Goal: Task Accomplishment & Management: Manage account settings

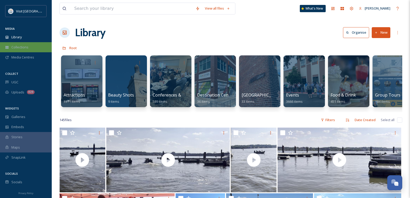
click at [21, 49] on span "Collections" at bounding box center [19, 47] width 17 height 5
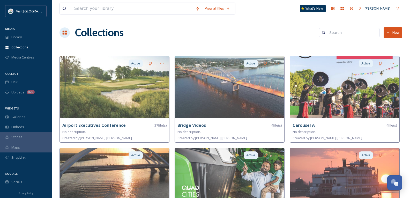
scroll to position [1, 0]
click at [23, 58] on span "Media Centres" at bounding box center [22, 56] width 23 height 5
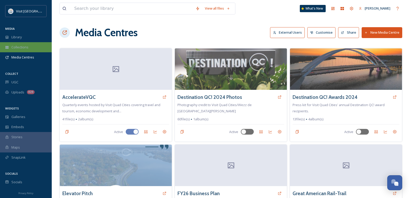
click at [24, 46] on span "Collections" at bounding box center [19, 47] width 17 height 5
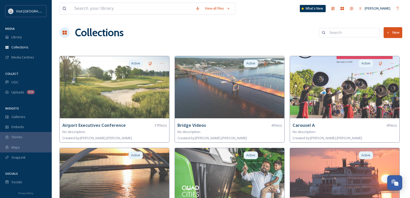
click at [396, 29] on button "New" at bounding box center [393, 32] width 19 height 11
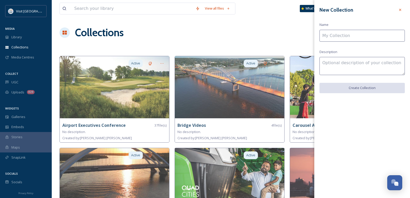
click at [358, 34] on input at bounding box center [362, 36] width 85 height 12
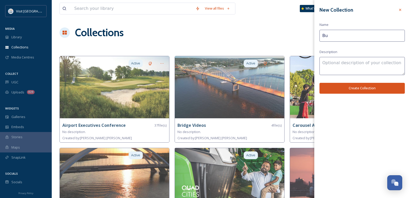
type input "B"
type input "Impact Report"
click at [373, 91] on button "Create Collection" at bounding box center [362, 88] width 85 height 11
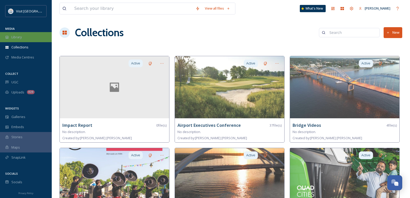
click at [25, 32] on div "Library" at bounding box center [26, 37] width 52 height 10
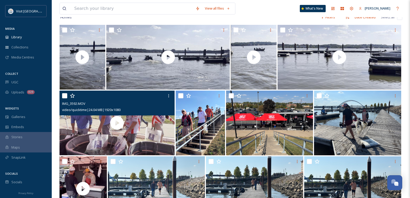
scroll to position [103, 0]
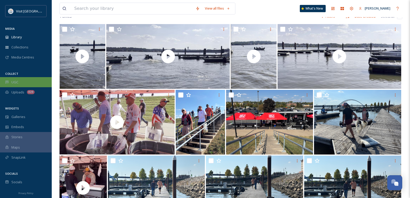
click at [23, 81] on div "UGC" at bounding box center [26, 82] width 52 height 10
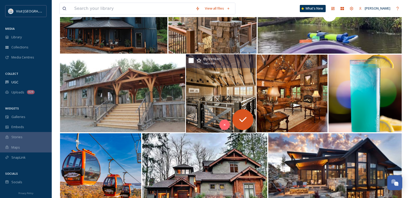
scroll to position [103, 0]
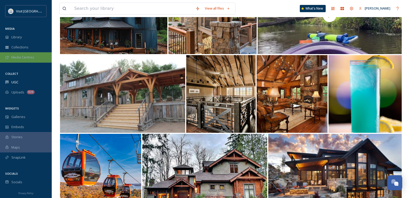
click at [25, 56] on span "Media Centres" at bounding box center [22, 57] width 23 height 5
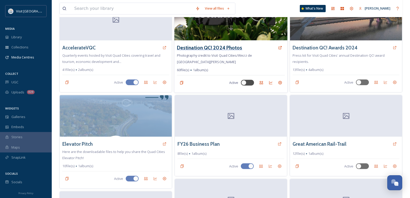
scroll to position [129, 0]
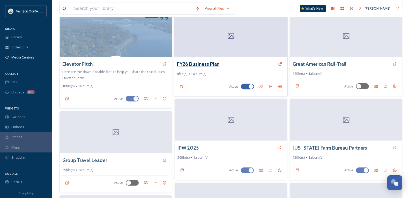
click at [204, 60] on h3 "FY26 Business Plan" at bounding box center [198, 64] width 43 height 8
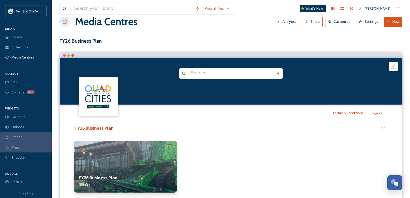
scroll to position [26, 0]
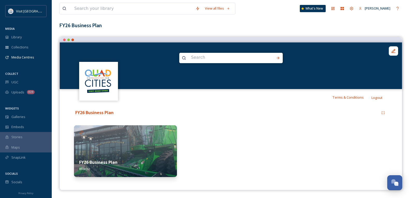
click at [102, 146] on img at bounding box center [125, 151] width 103 height 52
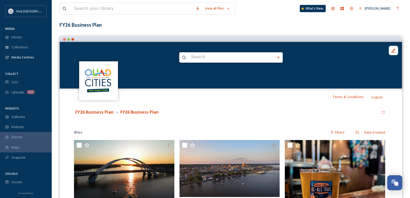
scroll to position [26, 0]
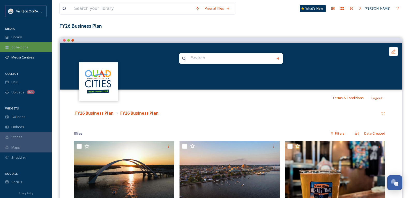
click at [27, 44] on div "Collections" at bounding box center [26, 47] width 52 height 10
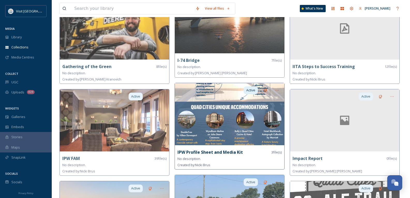
scroll to position [362, 0]
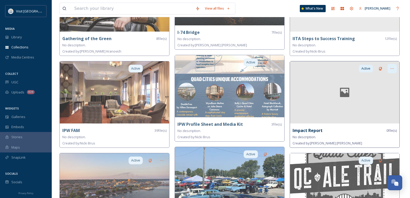
click at [394, 67] on icon at bounding box center [392, 68] width 4 height 4
click at [388, 87] on div "Share" at bounding box center [383, 90] width 27 height 10
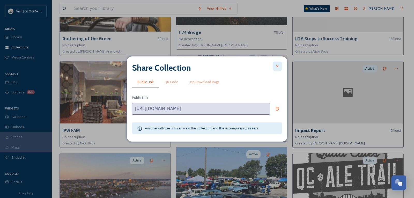
click at [277, 67] on icon at bounding box center [277, 66] width 4 height 4
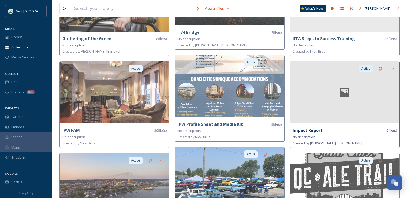
click at [347, 86] on icon at bounding box center [345, 92] width 22 height 12
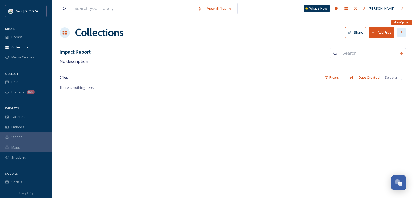
click at [403, 29] on div "More Options" at bounding box center [401, 32] width 9 height 9
drag, startPoint x: 401, startPoint y: 34, endPoint x: 393, endPoint y: 34, distance: 7.8
click at [401, 34] on icon at bounding box center [401, 33] width 4 height 4
click at [28, 61] on div "Media Centres" at bounding box center [26, 57] width 52 height 10
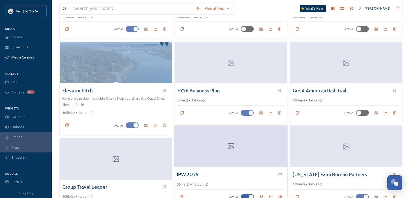
scroll to position [103, 0]
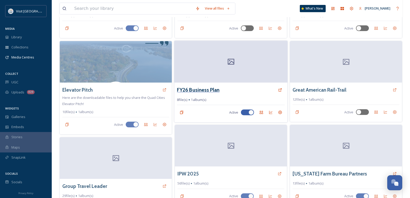
click at [187, 86] on h3 "FY26 Business Plan" at bounding box center [198, 90] width 43 height 8
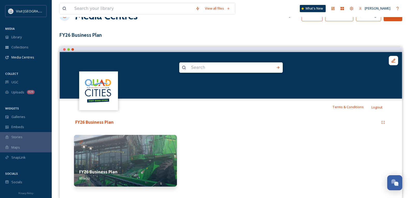
scroll to position [26, 0]
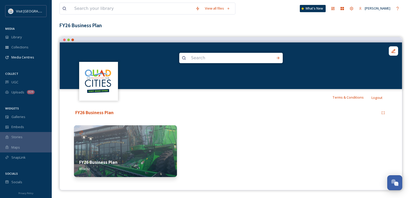
click at [137, 149] on img at bounding box center [125, 151] width 103 height 52
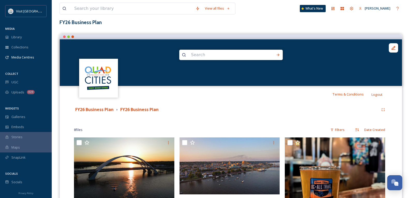
scroll to position [26, 0]
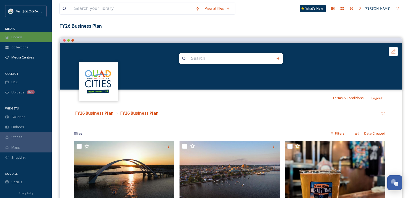
click at [18, 37] on span "Library" at bounding box center [16, 37] width 10 height 5
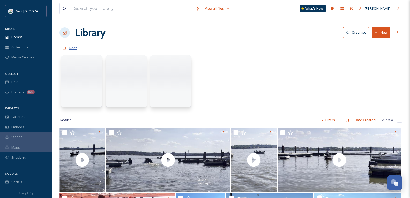
click at [73, 48] on span "Root" at bounding box center [73, 48] width 8 height 5
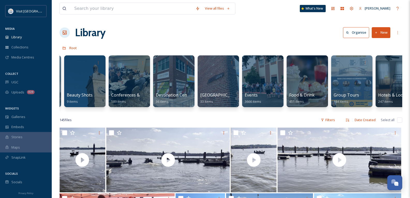
scroll to position [0, 503]
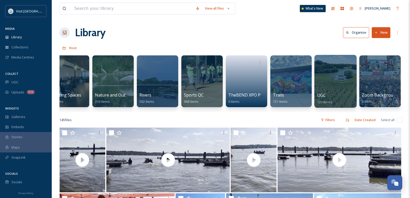
click at [323, 94] on span "UGC" at bounding box center [321, 95] width 9 height 6
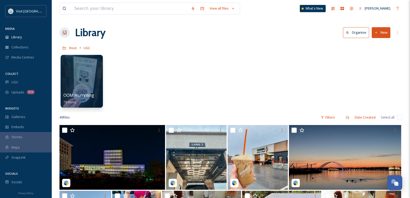
click at [88, 95] on span "OOM Hummingbirds" at bounding box center [83, 95] width 41 height 6
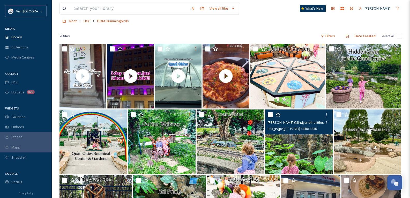
scroll to position [26, 0]
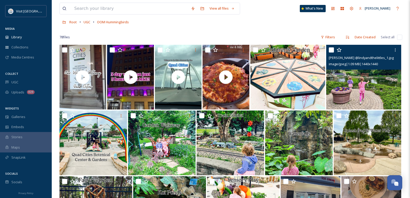
click at [361, 85] on img at bounding box center [363, 77] width 75 height 65
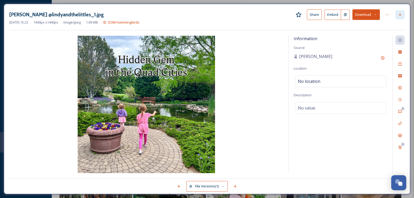
click at [402, 15] on icon at bounding box center [400, 15] width 4 height 4
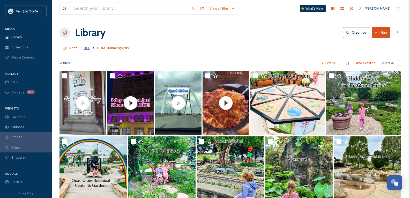
click at [88, 49] on span "UGC" at bounding box center [87, 48] width 7 height 5
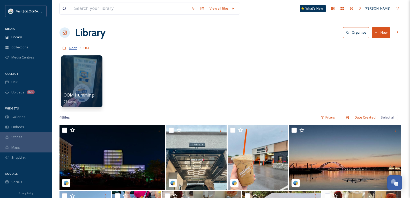
click at [73, 49] on span "Root" at bounding box center [73, 48] width 8 height 5
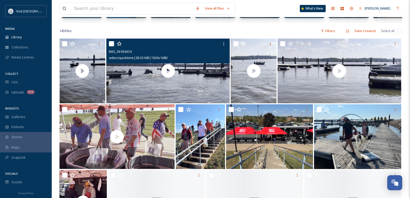
scroll to position [103, 0]
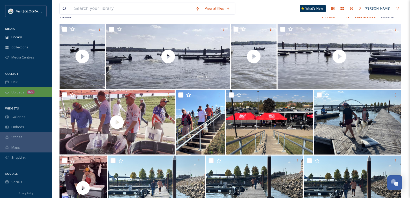
click at [22, 93] on span "Uploads" at bounding box center [17, 92] width 13 height 5
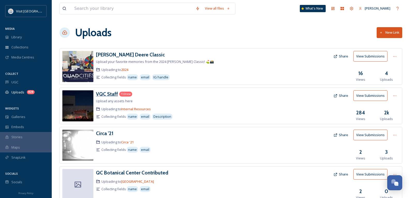
click at [105, 95] on h3 "VQC Staff" at bounding box center [107, 94] width 22 height 6
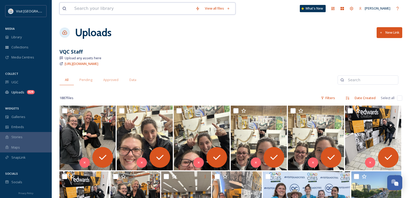
click at [111, 8] on input at bounding box center [132, 8] width 121 height 11
type input "fishing"
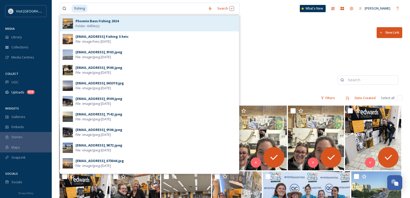
click at [112, 21] on strong "Phoenix Bass Fishing 2024" at bounding box center [97, 21] width 43 height 5
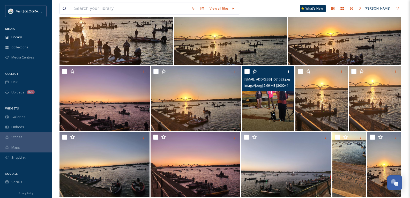
scroll to position [727, 0]
click at [286, 71] on icon at bounding box center [288, 72] width 4 height 4
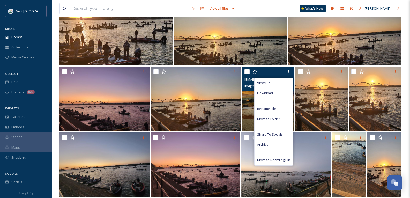
click at [253, 107] on img at bounding box center [268, 98] width 53 height 65
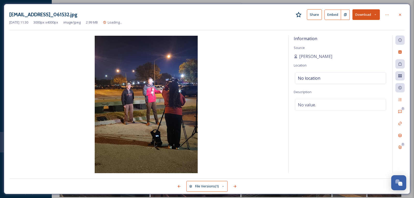
click at [187, 121] on img at bounding box center [146, 104] width 274 height 137
click at [377, 16] on button "Download" at bounding box center [365, 14] width 27 height 11
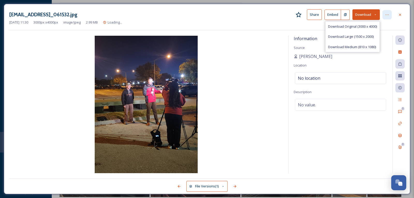
click at [390, 14] on div at bounding box center [386, 14] width 9 height 9
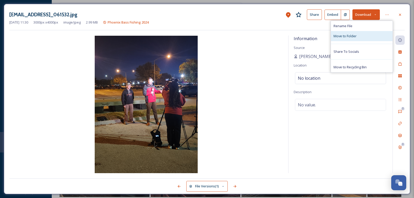
click at [361, 36] on div "Move to Folder" at bounding box center [362, 36] width 62 height 10
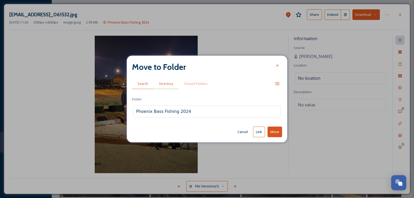
click at [171, 81] on span "Directory" at bounding box center [166, 83] width 14 height 5
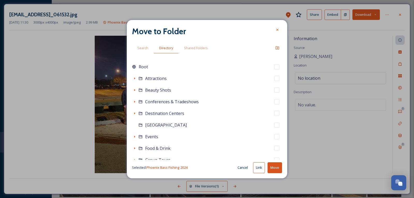
click at [243, 166] on button "Cancel" at bounding box center [243, 167] width 16 height 10
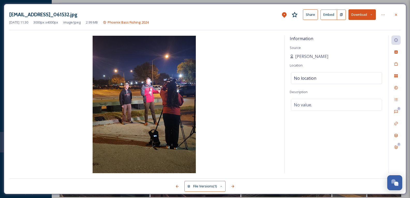
click at [150, 70] on img at bounding box center [144, 104] width 270 height 137
click at [152, 92] on img at bounding box center [144, 104] width 270 height 137
click at [139, 69] on img at bounding box center [144, 104] width 270 height 137
click at [393, 14] on div at bounding box center [395, 14] width 9 height 9
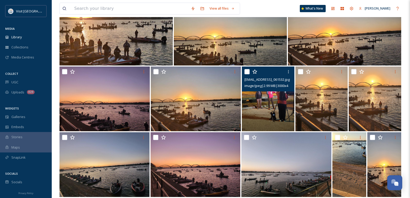
click at [248, 73] on input "checkbox" at bounding box center [247, 71] width 5 height 5
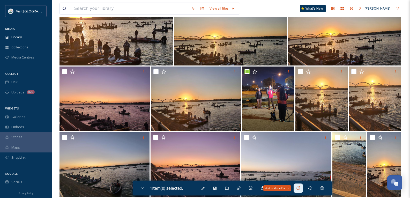
click at [299, 188] on icon at bounding box center [298, 188] width 4 height 4
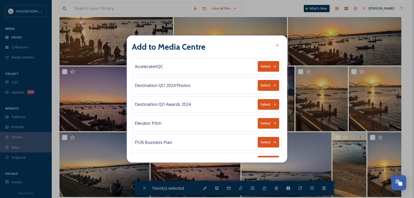
click at [273, 142] on icon at bounding box center [274, 141] width 3 height 3
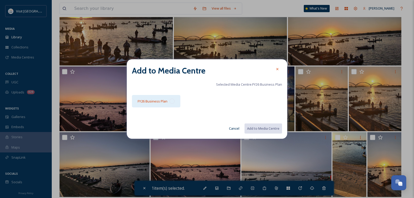
click at [170, 101] on div at bounding box center [171, 101] width 5 height 5
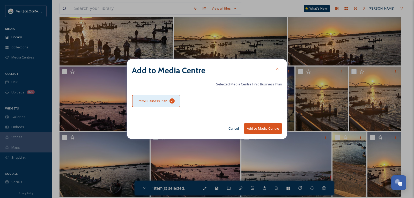
click at [269, 128] on button "Add to Media Centre" at bounding box center [263, 128] width 38 height 11
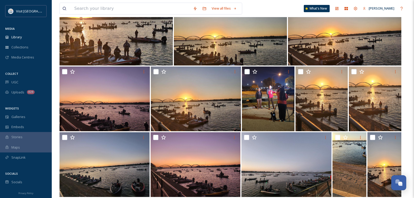
checkbox input "false"
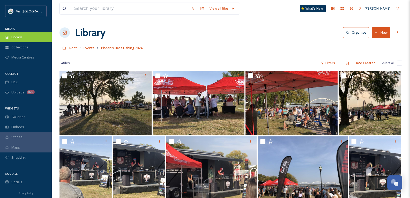
click at [26, 41] on div "Library" at bounding box center [26, 37] width 52 height 10
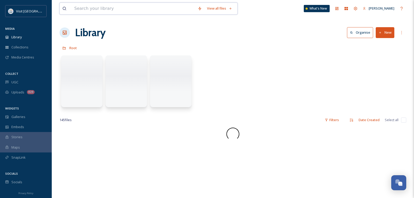
click at [94, 9] on input at bounding box center [133, 8] width 123 height 11
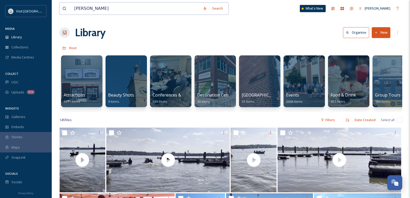
type input "[PERSON_NAME]"
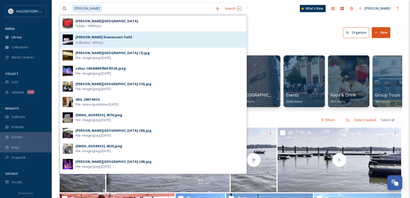
click at [99, 39] on strong "[PERSON_NAME] Evanescent Field" at bounding box center [104, 37] width 56 height 5
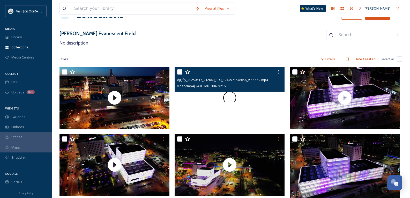
scroll to position [39, 0]
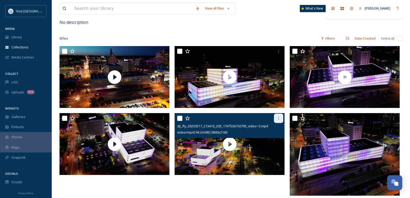
click at [278, 118] on icon at bounding box center [279, 118] width 4 height 4
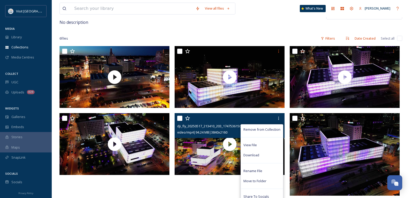
click at [178, 118] on input "checkbox" at bounding box center [179, 118] width 5 height 5
checkbox input "true"
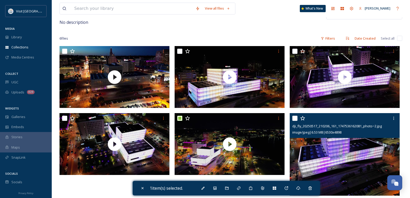
click at [296, 118] on input "checkbox" at bounding box center [294, 118] width 5 height 5
checkbox input "true"
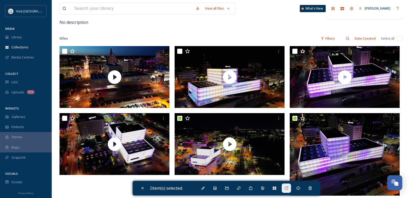
click at [286, 187] on icon at bounding box center [286, 188] width 4 height 4
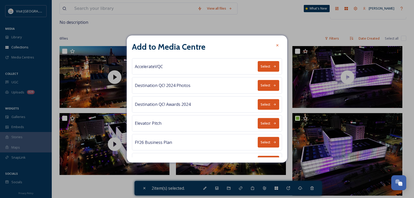
click at [263, 142] on button "Select" at bounding box center [268, 142] width 21 height 11
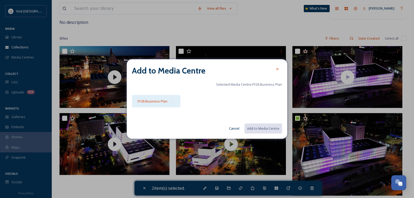
click at [169, 101] on div at bounding box center [171, 101] width 5 height 5
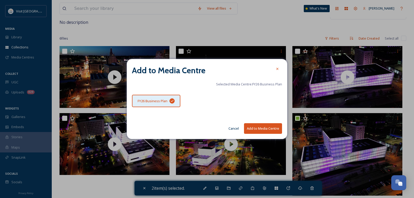
click at [270, 128] on button "Add to Media Centre" at bounding box center [263, 128] width 38 height 11
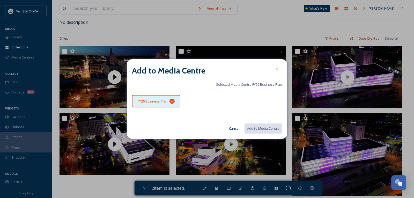
checkbox input "false"
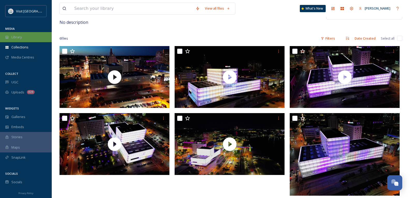
click at [28, 36] on div "Library" at bounding box center [26, 37] width 52 height 10
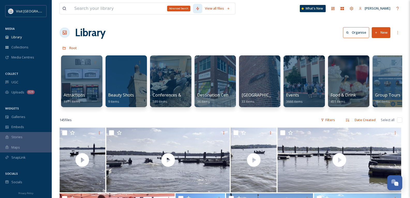
click at [196, 9] on icon at bounding box center [197, 8] width 3 height 4
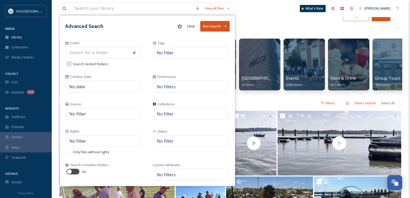
scroll to position [26, 0]
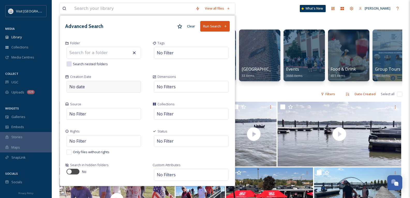
click at [103, 90] on div "No date" at bounding box center [103, 87] width 75 height 12
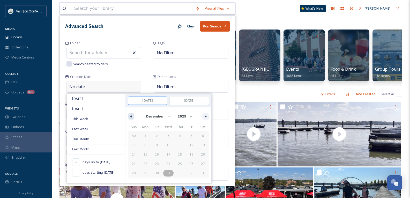
click at [131, 117] on button "button" at bounding box center [131, 116] width 6 height 6
select select "9"
select select "2023"
click at [205, 117] on icon "button" at bounding box center [206, 116] width 3 height 2
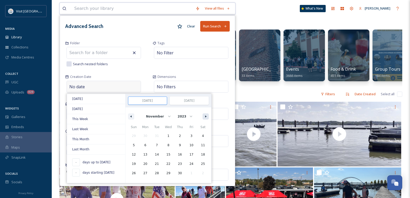
select select "11"
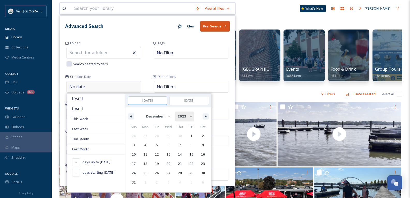
click at [186, 116] on select "2025 2024 2023" at bounding box center [184, 117] width 19 height 10
select select "2025"
click at [175, 112] on select "2025 2024 2023" at bounding box center [184, 117] width 19 height 10
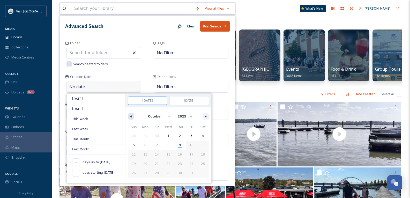
click at [132, 116] on button "button" at bounding box center [131, 116] width 6 height 6
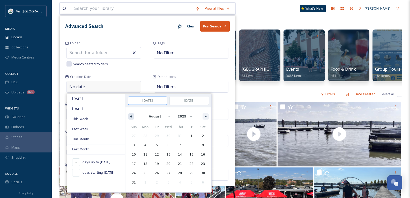
click at [132, 116] on button "button" at bounding box center [131, 116] width 6 height 6
select select "6"
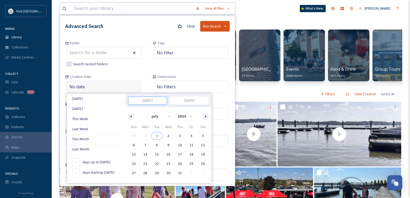
click at [156, 136] on span "1" at bounding box center [157, 135] width 12 height 7
type input "[DATE]"
click at [206, 115] on icon "button" at bounding box center [206, 116] width 3 height 2
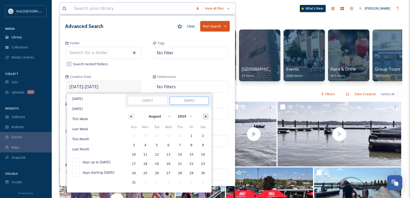
click at [206, 115] on icon "button" at bounding box center [206, 116] width 3 height 2
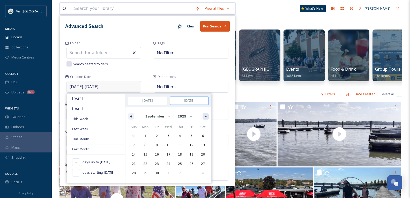
click at [206, 115] on icon "button" at bounding box center [206, 116] width 3 height 2
select select "9"
click at [178, 145] on span "9" at bounding box center [180, 145] width 12 height 7
type input "101"
type input "[DATE]"
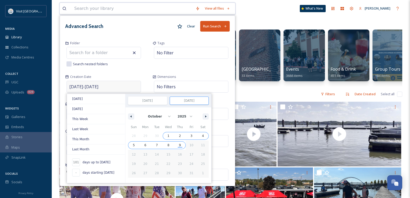
select select "6"
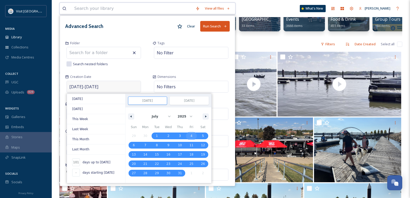
scroll to position [78, 0]
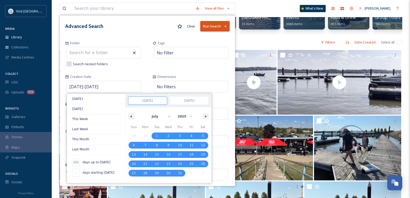
click at [141, 71] on div "Creation Date [DATE] - [DATE] [DATE] [DATE] This Week Last Week This Month Last…" at bounding box center [103, 83] width 87 height 27
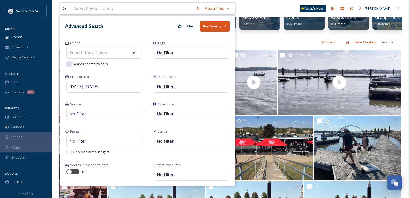
click at [211, 25] on button "Run Search" at bounding box center [214, 26] width 29 height 11
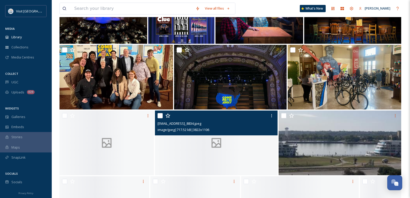
scroll to position [2225, 0]
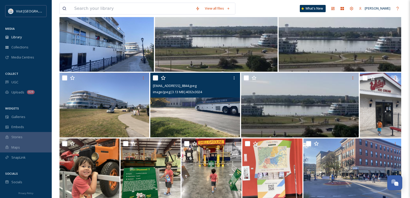
click at [156, 77] on input "checkbox" at bounding box center [155, 77] width 5 height 5
checkbox input "true"
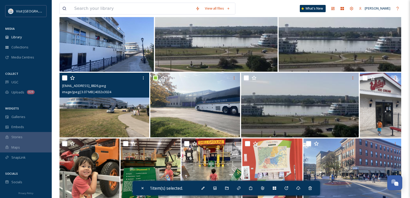
click at [65, 78] on input "checkbox" at bounding box center [64, 77] width 5 height 5
checkbox input "true"
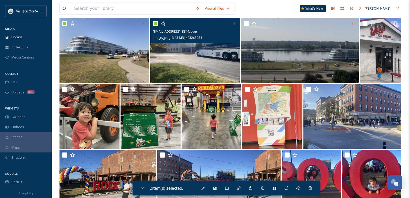
scroll to position [2199, 0]
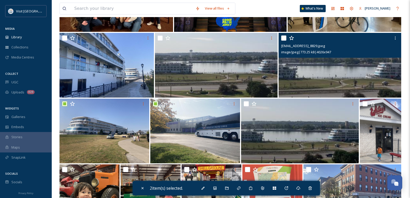
click at [284, 38] on input "checkbox" at bounding box center [283, 37] width 5 height 5
checkbox input "false"
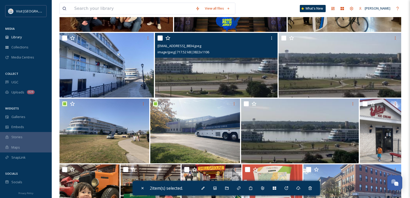
click at [159, 37] on input "checkbox" at bounding box center [160, 37] width 5 height 5
drag, startPoint x: 162, startPoint y: 37, endPoint x: 166, endPoint y: 41, distance: 5.9
click at [162, 37] on input "checkbox" at bounding box center [160, 37] width 5 height 5
checkbox input "false"
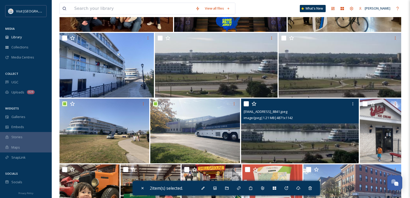
click at [246, 103] on input "checkbox" at bounding box center [246, 103] width 5 height 5
checkbox input "true"
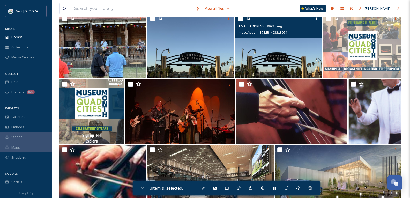
scroll to position [2717, 0]
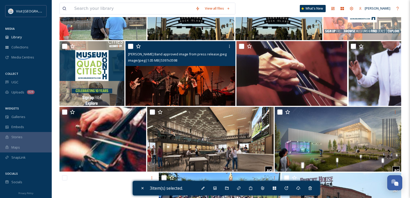
click at [132, 47] on input "checkbox" at bounding box center [130, 46] width 5 height 5
checkbox input "true"
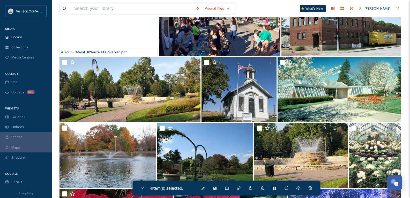
scroll to position [2820, 0]
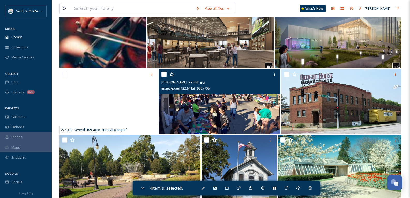
click at [164, 73] on input "checkbox" at bounding box center [163, 74] width 5 height 5
checkbox input "true"
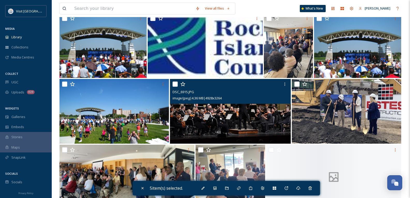
scroll to position [9237, 0]
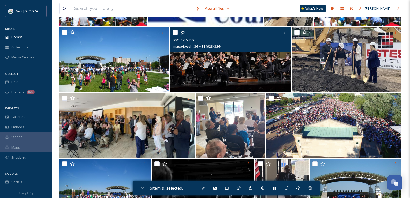
click at [174, 31] on input "checkbox" at bounding box center [175, 32] width 5 height 5
checkbox input "true"
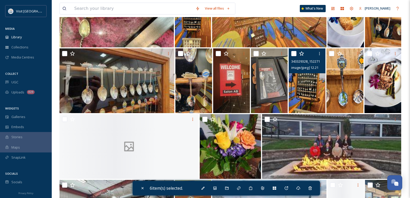
scroll to position [14799, 0]
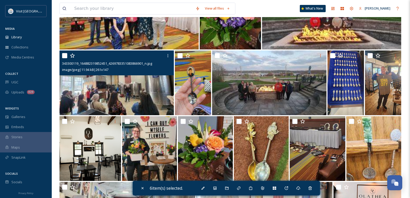
drag, startPoint x: 64, startPoint y: 56, endPoint x: 68, endPoint y: 56, distance: 4.2
click at [64, 56] on input "checkbox" at bounding box center [64, 55] width 5 height 5
checkbox input "true"
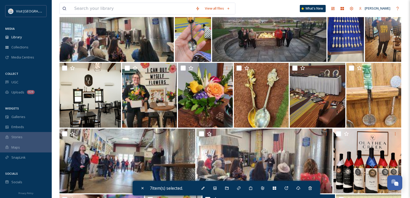
scroll to position [14929, 0]
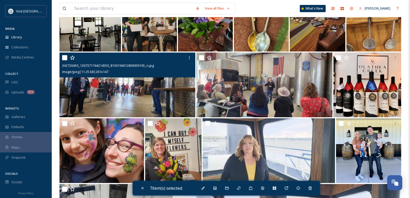
click at [66, 58] on input "checkbox" at bounding box center [64, 57] width 5 height 5
checkbox input "true"
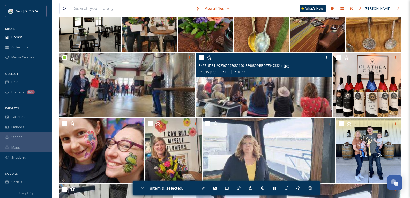
click at [201, 57] on input "checkbox" at bounding box center [201, 57] width 5 height 5
checkbox input "true"
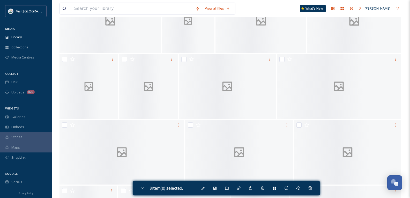
scroll to position [0, 0]
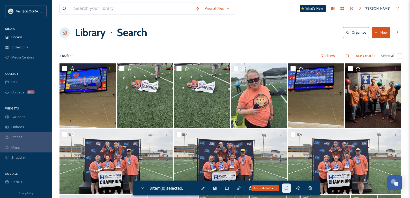
click at [287, 188] on icon at bounding box center [286, 188] width 4 height 4
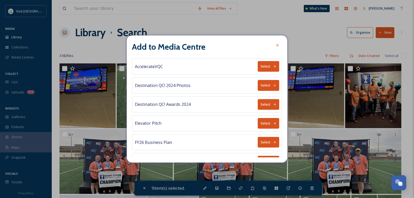
click at [266, 142] on button "Select" at bounding box center [268, 142] width 21 height 11
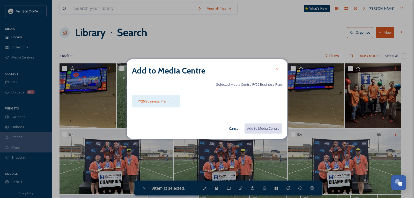
click at [175, 100] on div "FY26 Business Plan" at bounding box center [156, 101] width 48 height 12
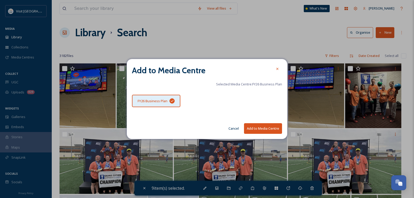
click at [258, 129] on button "Add to Media Centre" at bounding box center [263, 128] width 38 height 11
checkbox input "false"
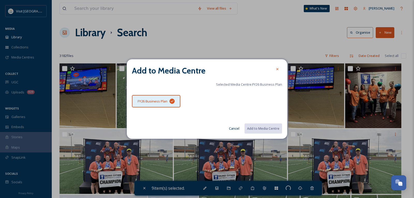
checkbox input "false"
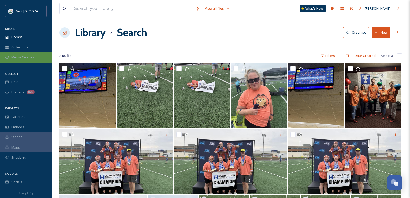
click at [20, 55] on span "Media Centres" at bounding box center [22, 57] width 23 height 5
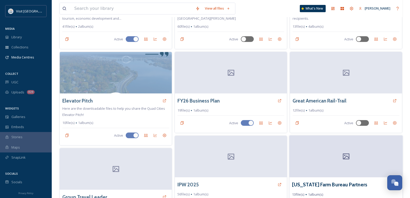
scroll to position [103, 0]
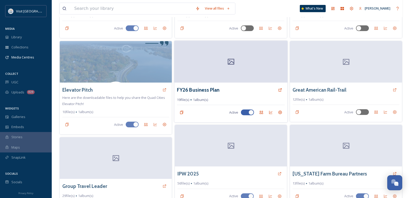
click at [248, 64] on div at bounding box center [230, 62] width 113 height 42
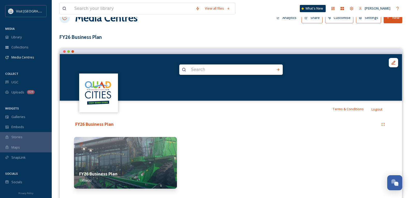
scroll to position [26, 0]
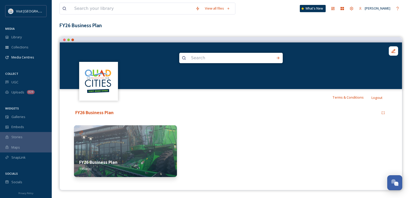
click at [138, 156] on div "FY26 Business Plan 19 file(s)" at bounding box center [125, 165] width 103 height 23
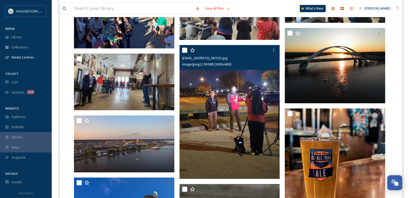
scroll to position [362, 0]
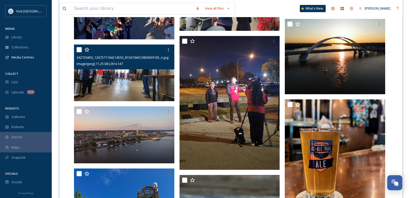
click at [124, 69] on div "342720450_1267371744214550_8130194012836939165_n.jpg image/jpeg | 11.25 kB | 26…" at bounding box center [124, 57] width 100 height 25
click at [128, 78] on img at bounding box center [124, 73] width 100 height 57
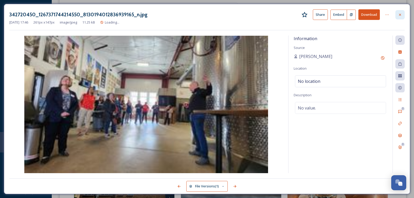
click at [402, 13] on icon at bounding box center [400, 15] width 4 height 4
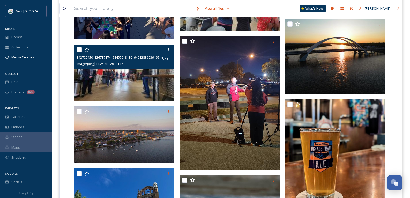
click at [81, 49] on input "checkbox" at bounding box center [79, 49] width 5 height 5
checkbox input "true"
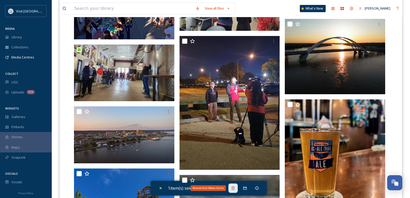
click at [235, 189] on icon at bounding box center [233, 188] width 4 height 4
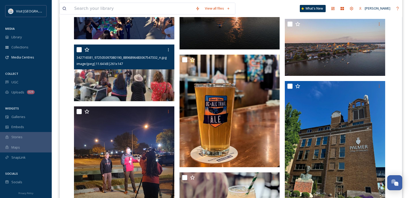
click at [78, 49] on input "checkbox" at bounding box center [79, 49] width 5 height 5
checkbox input "true"
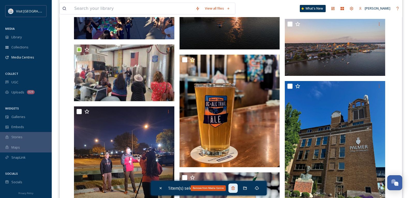
click at [235, 189] on icon at bounding box center [232, 187] width 3 height 3
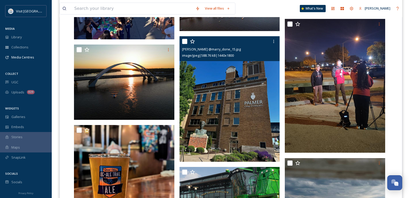
click at [184, 40] on input "checkbox" at bounding box center [184, 41] width 5 height 5
checkbox input "true"
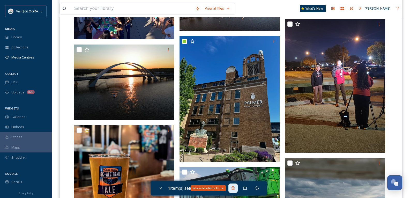
click at [233, 189] on icon at bounding box center [233, 188] width 4 height 4
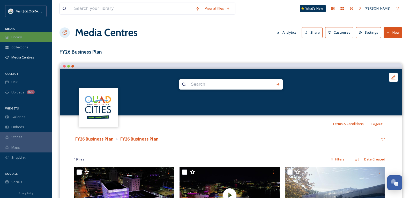
click at [29, 35] on div "Library" at bounding box center [26, 37] width 52 height 10
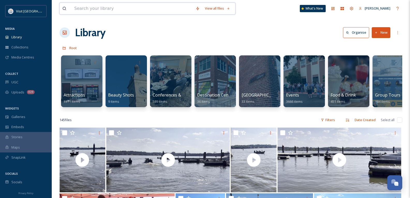
click at [127, 9] on input at bounding box center [132, 8] width 121 height 11
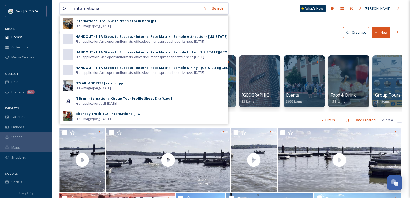
type input "international"
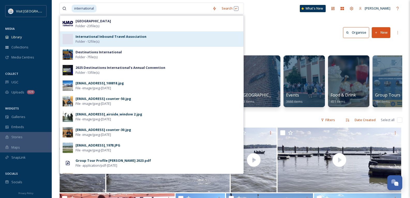
click at [107, 36] on strong "International Inbound Travel Association" at bounding box center [111, 36] width 71 height 5
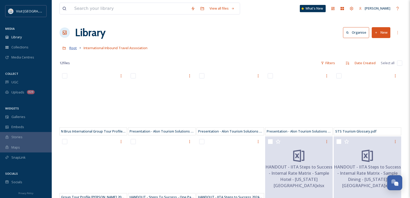
click at [73, 48] on span "Root" at bounding box center [73, 48] width 8 height 5
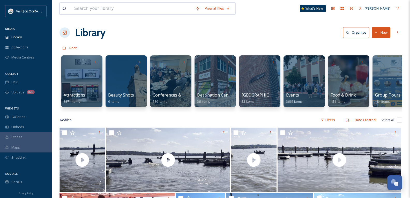
click at [136, 13] on input at bounding box center [132, 8] width 121 height 11
type input "fam"
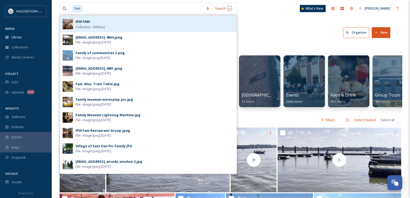
click at [83, 22] on strong "IPW FAM" at bounding box center [83, 21] width 14 height 5
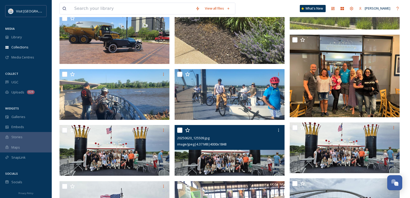
scroll to position [880, 0]
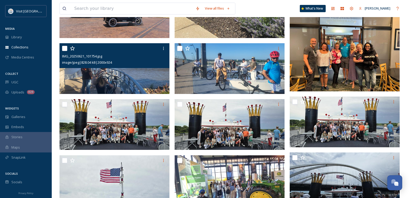
click at [64, 49] on input "checkbox" at bounding box center [64, 48] width 5 height 5
checkbox input "true"
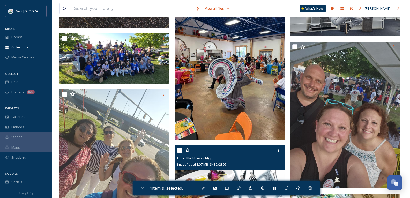
scroll to position [1371, 0]
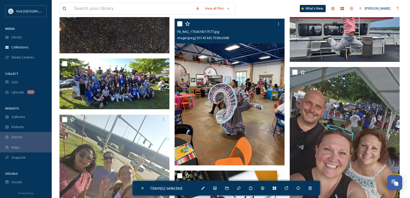
click at [181, 23] on input "checkbox" at bounding box center [179, 23] width 5 height 5
checkbox input "true"
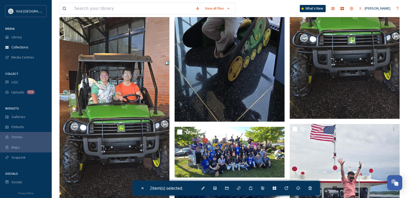
scroll to position [1292, 0]
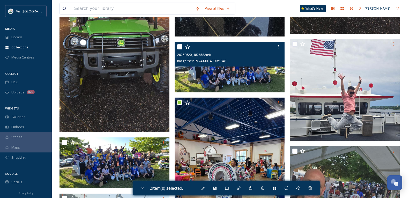
click at [180, 47] on input "checkbox" at bounding box center [179, 46] width 5 height 5
checkbox input "true"
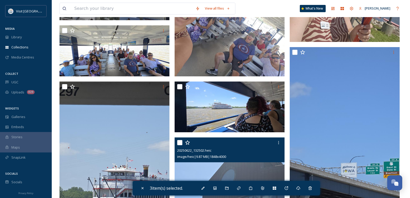
scroll to position [542, 0]
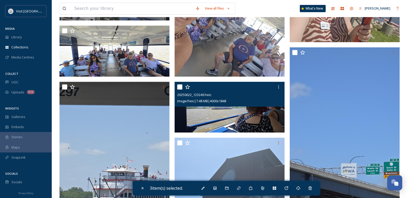
click at [180, 87] on input "checkbox" at bounding box center [179, 86] width 5 height 5
checkbox input "true"
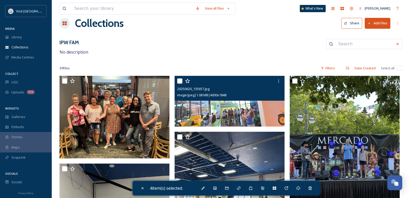
scroll to position [0, 0]
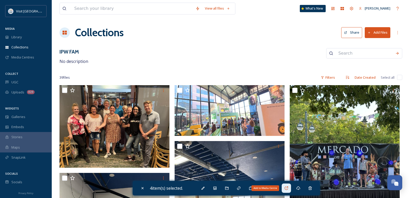
click at [287, 189] on icon at bounding box center [286, 188] width 4 height 4
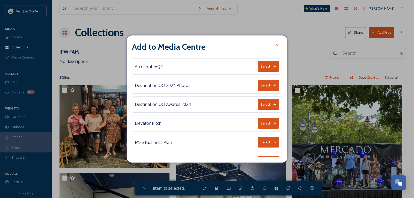
click at [266, 141] on button "Select" at bounding box center [268, 142] width 21 height 11
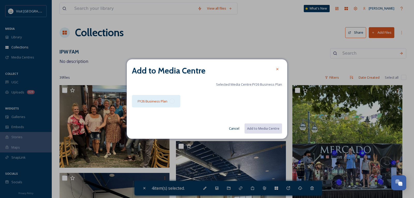
click at [173, 99] on div at bounding box center [171, 101] width 5 height 5
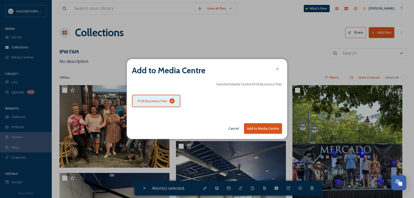
click at [260, 130] on button "Add to Media Centre" at bounding box center [263, 128] width 38 height 11
checkbox input "false"
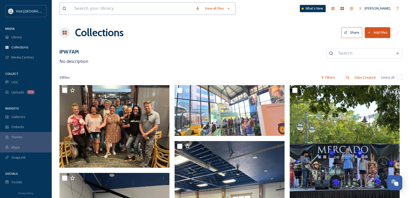
click at [95, 10] on input at bounding box center [132, 8] width 121 height 11
type input "fam"
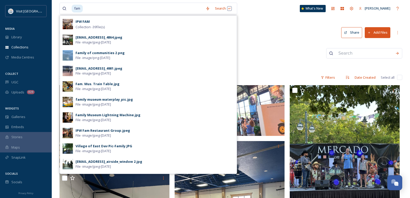
click at [261, 54] on div "IPW FAM No description" at bounding box center [231, 56] width 343 height 17
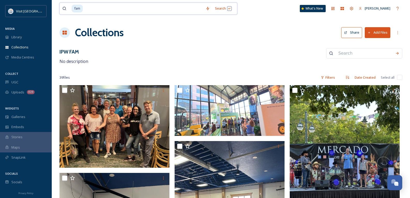
click at [83, 9] on input at bounding box center [143, 8] width 120 height 11
type input "f"
click at [22, 40] on div "Library" at bounding box center [26, 37] width 52 height 10
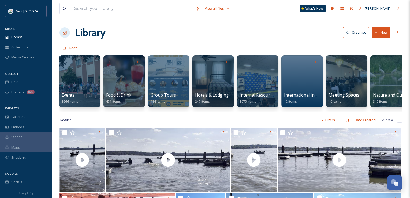
scroll to position [0, 226]
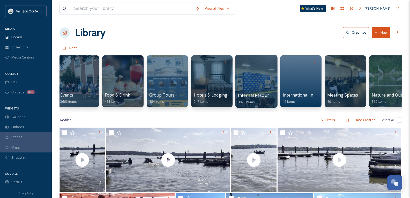
click at [254, 94] on span "Internal Resources" at bounding box center [257, 95] width 38 height 6
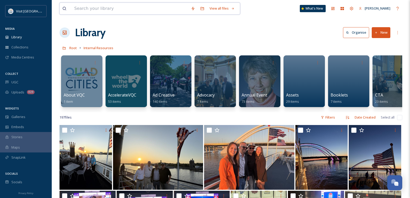
click at [109, 9] on input at bounding box center [130, 8] width 117 height 11
type input "FAM"
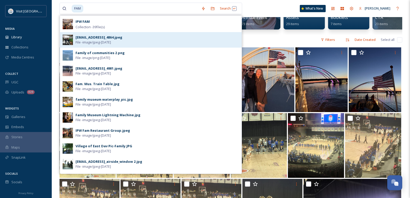
click at [109, 37] on div "[EMAIL_ADDRESS]_4864.jpeg" at bounding box center [99, 37] width 47 height 5
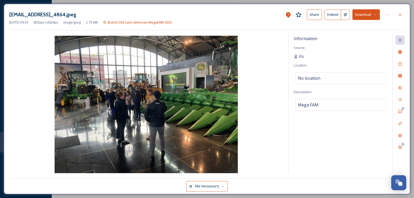
click at [173, 80] on img at bounding box center [146, 104] width 274 height 137
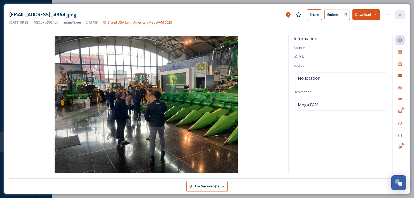
click at [399, 14] on icon at bounding box center [400, 15] width 4 height 4
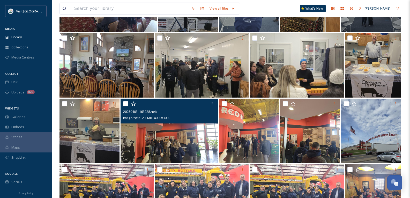
scroll to position [181, 0]
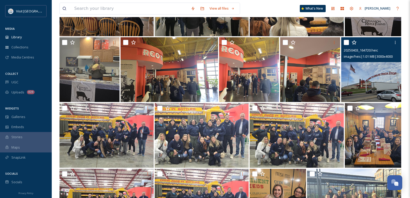
click at [346, 41] on input "checkbox" at bounding box center [346, 42] width 5 height 5
checkbox input "true"
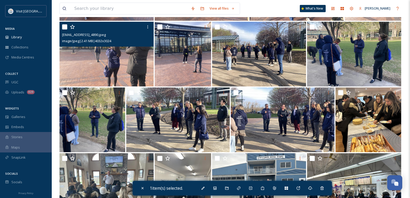
scroll to position [805, 0]
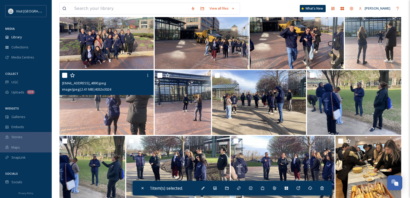
click at [64, 76] on input "checkbox" at bounding box center [64, 75] width 5 height 5
checkbox input "true"
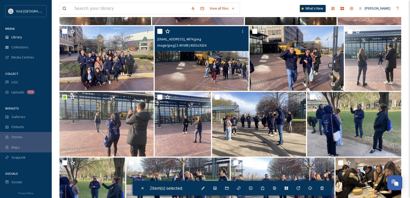
scroll to position [754, 0]
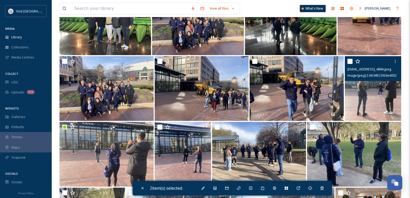
click at [350, 62] on input "checkbox" at bounding box center [349, 61] width 5 height 5
checkbox input "true"
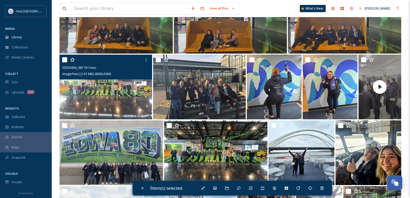
scroll to position [495, 0]
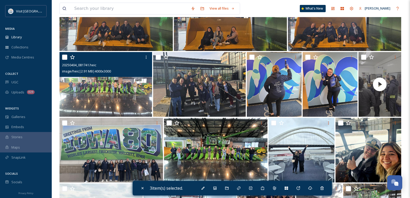
click at [63, 57] on input "checkbox" at bounding box center [64, 57] width 5 height 5
click at [64, 57] on input "checkbox" at bounding box center [64, 57] width 5 height 5
checkbox input "false"
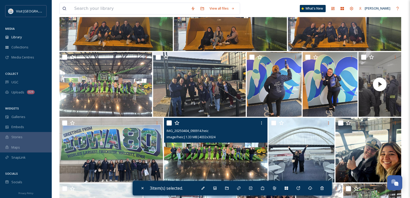
click at [168, 122] on input "checkbox" at bounding box center [169, 122] width 5 height 5
checkbox input "true"
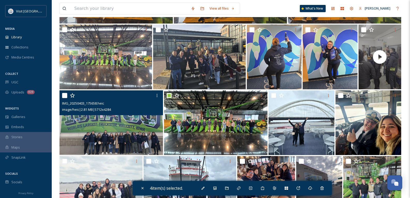
scroll to position [547, 0]
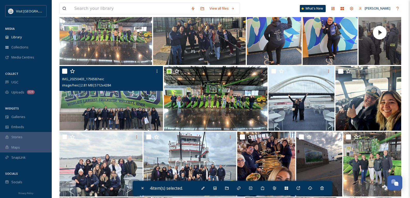
click at [64, 72] on input "checkbox" at bounding box center [64, 71] width 5 height 5
checkbox input "true"
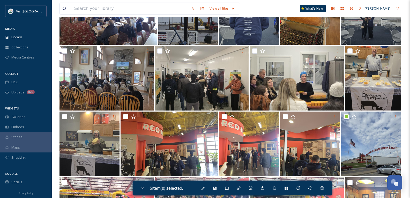
scroll to position [0, 0]
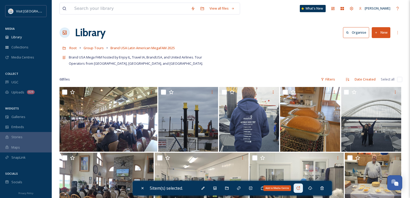
click at [297, 187] on div "Add to Media Centre" at bounding box center [298, 187] width 9 height 9
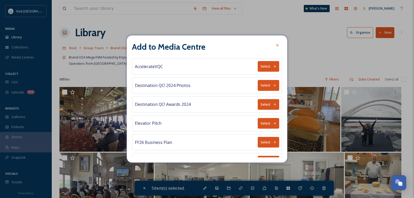
click at [259, 140] on button "Select" at bounding box center [268, 142] width 21 height 11
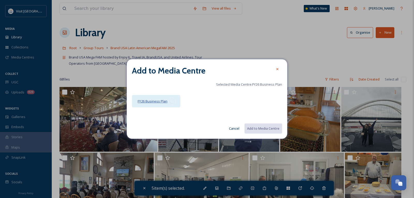
click at [166, 102] on span "FY26 Business Plan" at bounding box center [153, 101] width 30 height 5
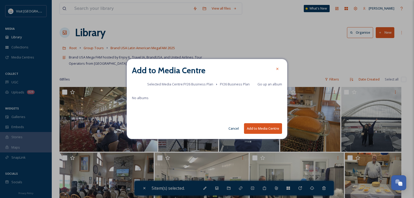
click at [269, 126] on button "Add to Media Centre" at bounding box center [263, 128] width 38 height 11
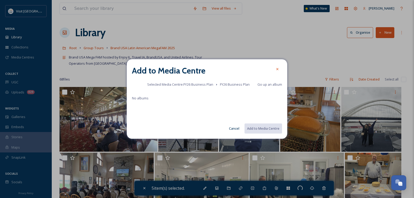
checkbox input "false"
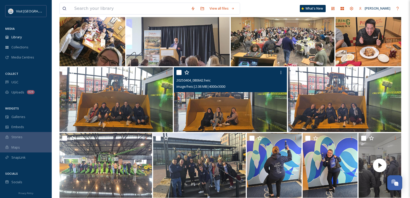
scroll to position [517, 0]
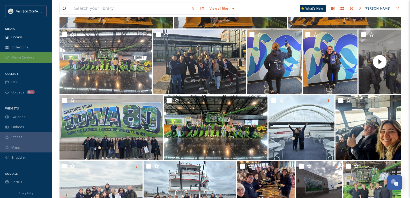
click at [20, 55] on span "Media Centres" at bounding box center [22, 57] width 23 height 5
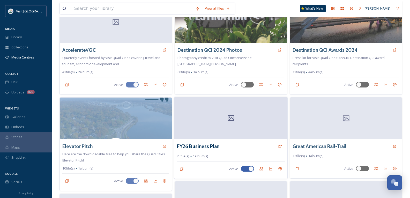
scroll to position [103, 0]
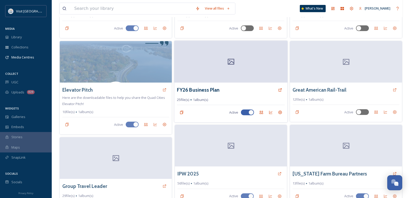
click at [228, 59] on icon at bounding box center [231, 62] width 6 height 6
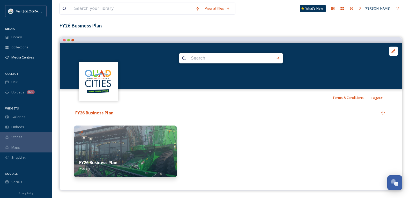
scroll to position [26, 0]
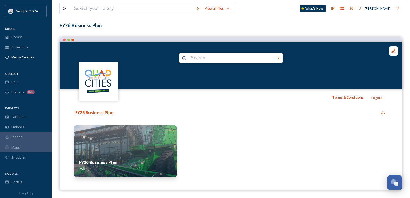
click at [107, 161] on strong "FY26 Business Plan" at bounding box center [98, 162] width 38 height 6
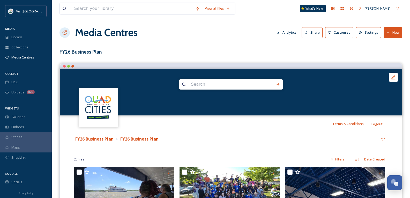
click at [304, 31] on button "Share" at bounding box center [312, 32] width 21 height 11
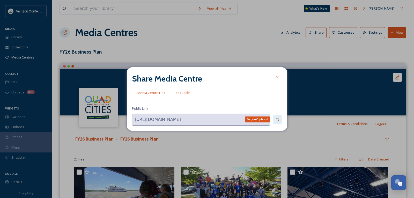
click at [280, 120] on div "Copy to Clipboard" at bounding box center [277, 119] width 9 height 9
click at [278, 121] on icon at bounding box center [277, 119] width 4 height 4
click at [278, 72] on div "Share Media Centre Media Centre Link QR Code Public Link [URL][DOMAIN_NAME]" at bounding box center [207, 98] width 160 height 63
